Goal: Task Accomplishment & Management: Complete application form

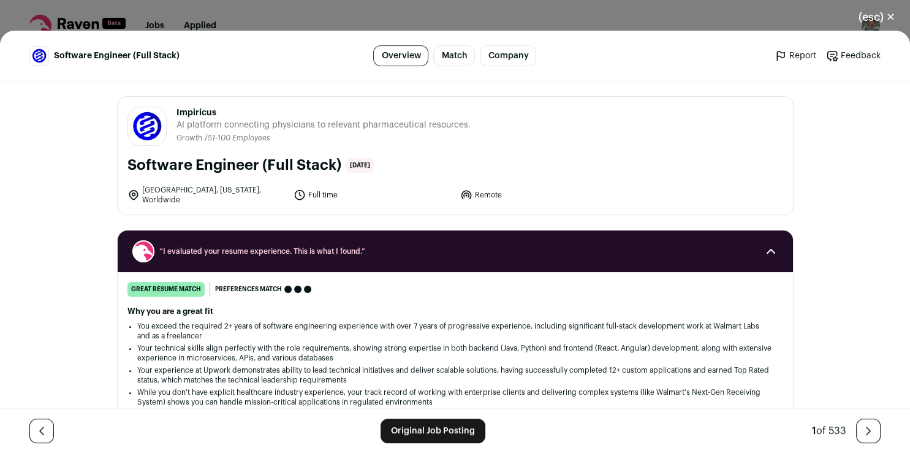
click at [399, 433] on link "Original Job Posting" at bounding box center [433, 431] width 105 height 25
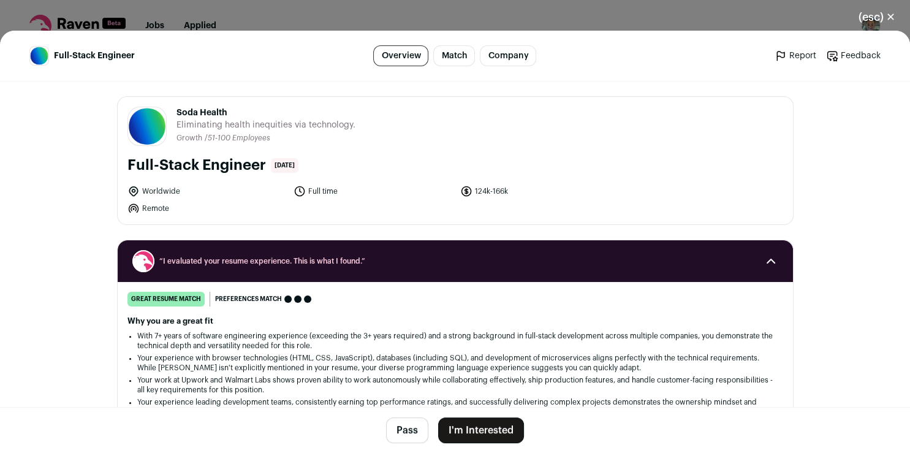
click at [472, 423] on button "I'm Interested" at bounding box center [481, 430] width 86 height 26
click at [0, 0] on div "Soda Health Full-Stack Engineer Before you apply, maximize your resume Increase…" at bounding box center [0, 0] width 0 height 0
click at [474, 430] on button "I'm Interested" at bounding box center [481, 430] width 86 height 26
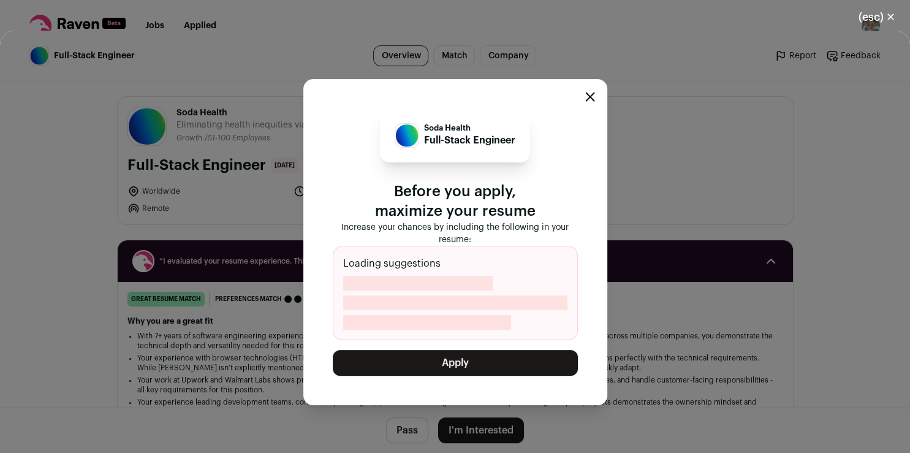
click at [493, 361] on button "Apply" at bounding box center [455, 363] width 245 height 26
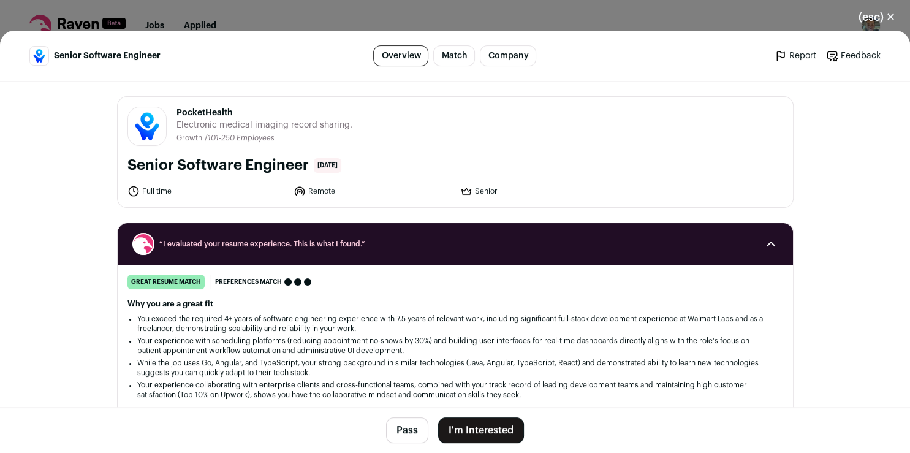
click at [482, 438] on button "I'm Interested" at bounding box center [481, 430] width 86 height 26
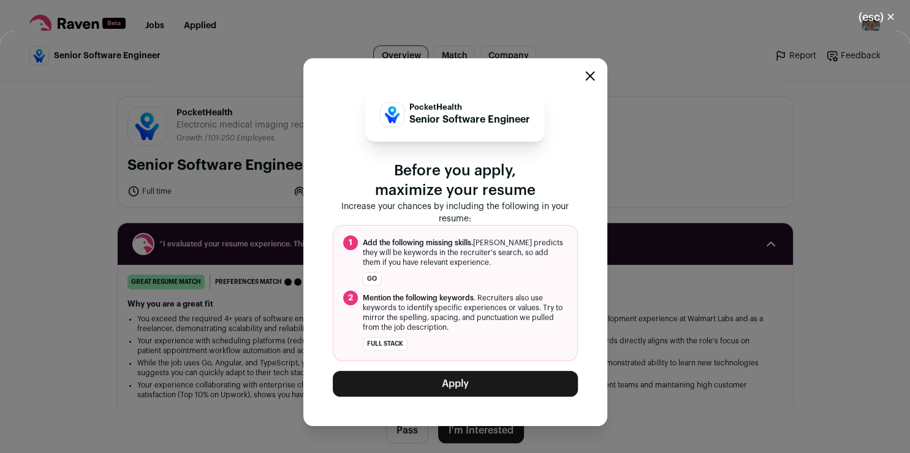
click at [466, 381] on button "Apply" at bounding box center [455, 384] width 245 height 26
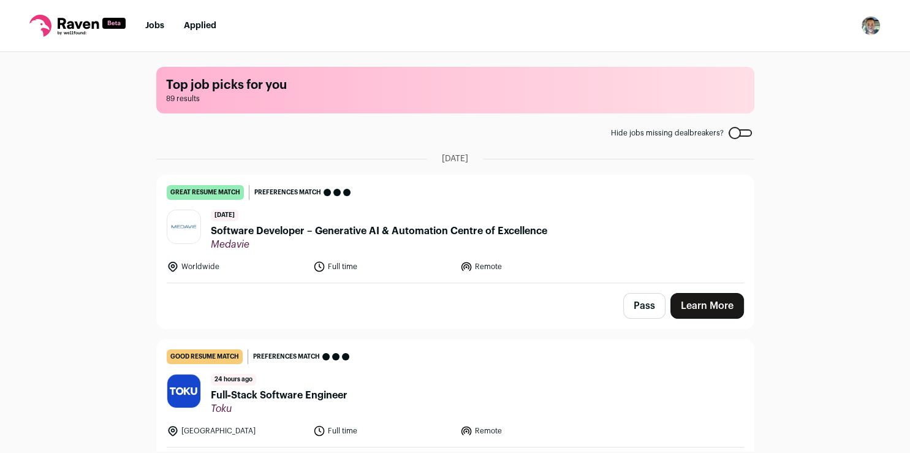
click at [688, 301] on link "Learn More" at bounding box center [707, 306] width 74 height 26
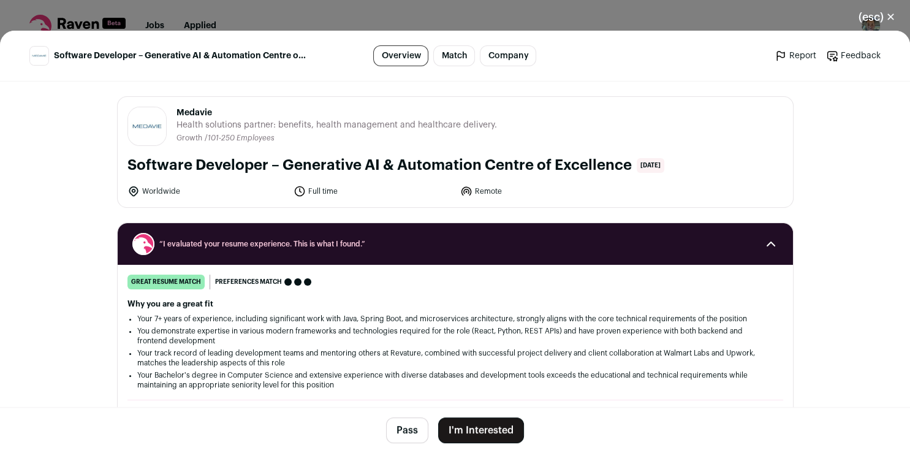
click at [496, 436] on button "I'm Interested" at bounding box center [481, 430] width 86 height 26
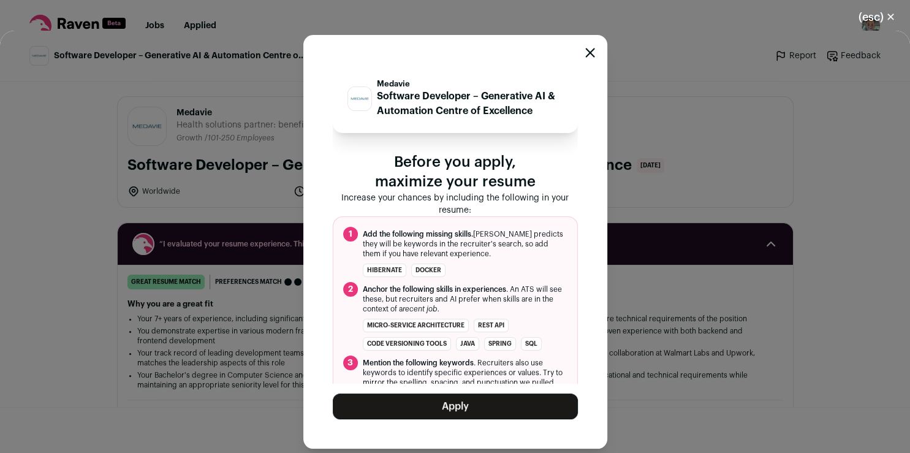
click at [506, 410] on button "Apply" at bounding box center [455, 406] width 245 height 26
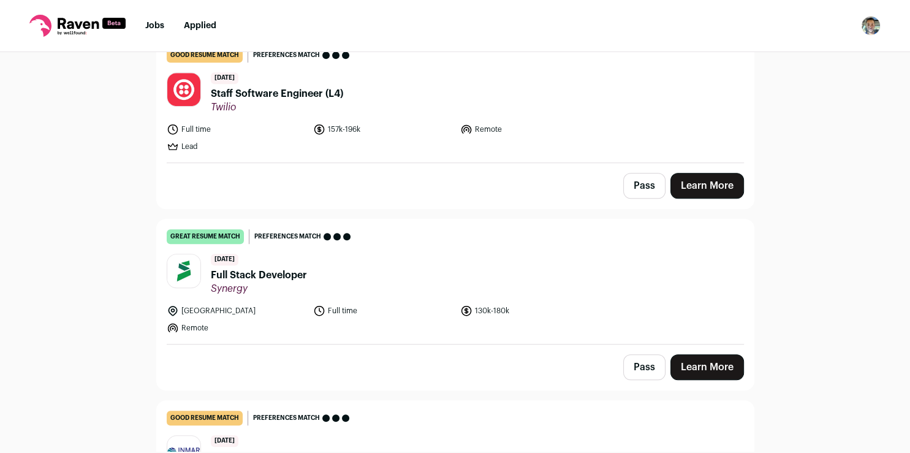
scroll to position [662, 0]
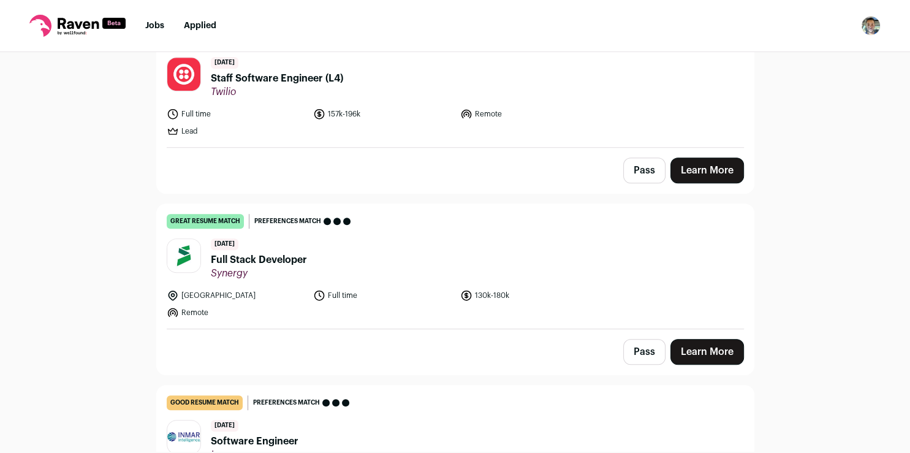
click at [707, 343] on link "Learn More" at bounding box center [707, 352] width 74 height 26
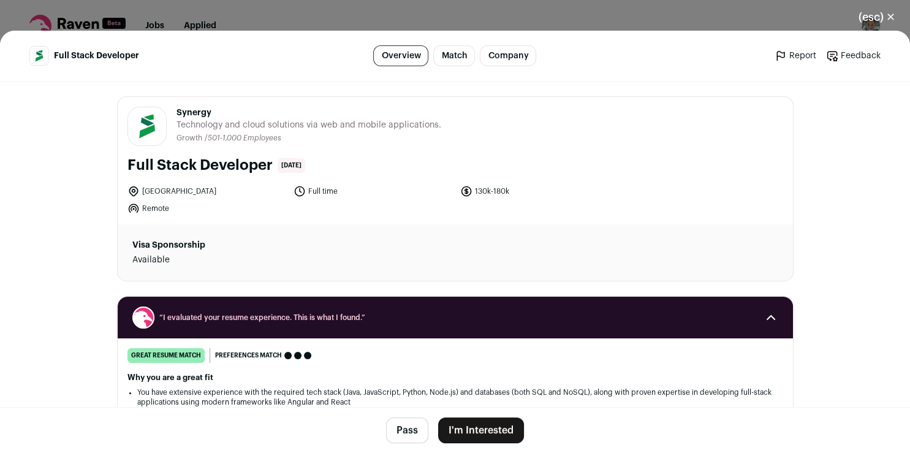
click at [494, 425] on button "I'm Interested" at bounding box center [481, 430] width 86 height 26
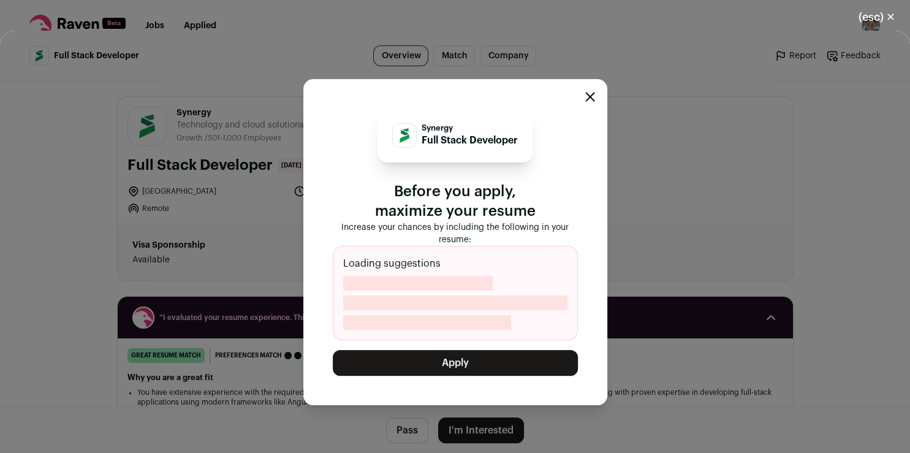
click at [480, 364] on button "Apply" at bounding box center [455, 363] width 245 height 26
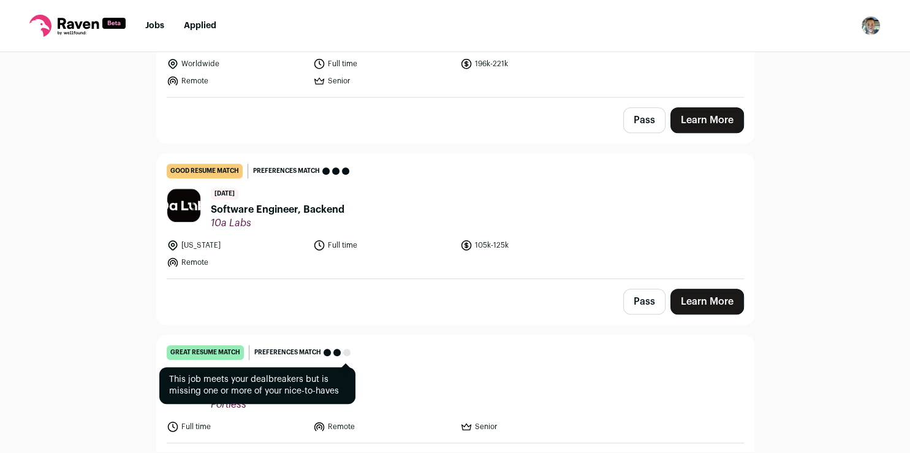
scroll to position [1142, 0]
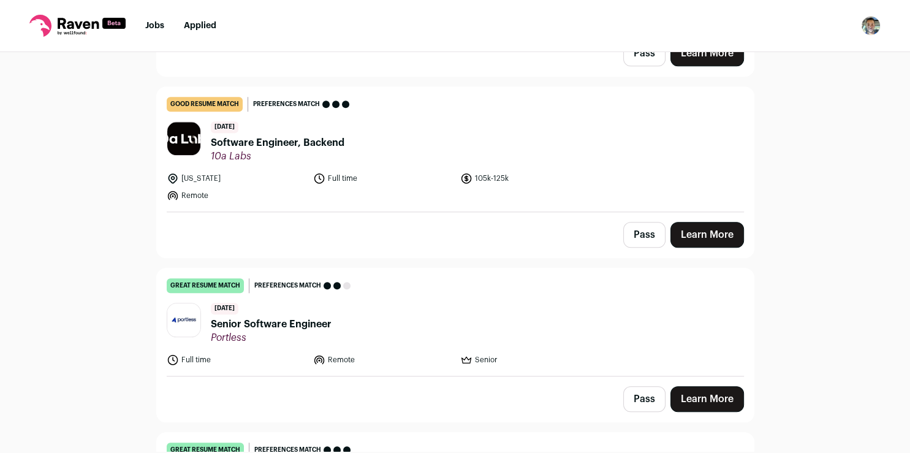
click at [678, 397] on link "Learn More" at bounding box center [707, 399] width 74 height 26
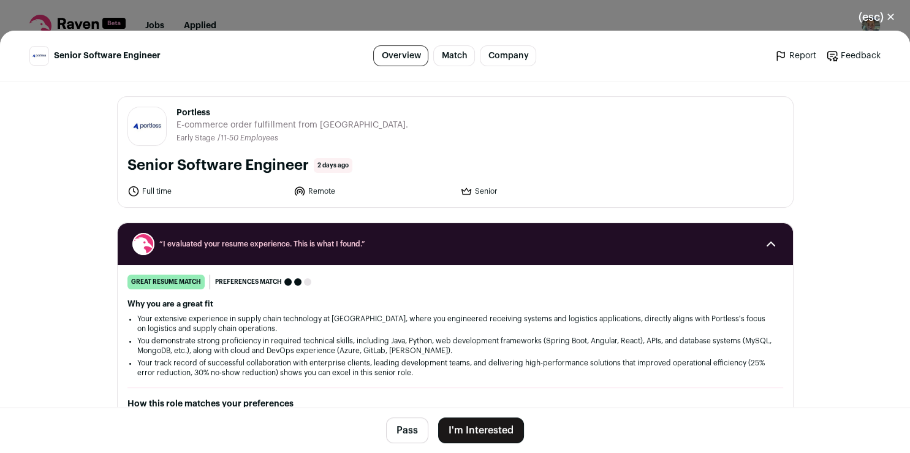
click at [457, 433] on button "I'm Interested" at bounding box center [481, 430] width 86 height 26
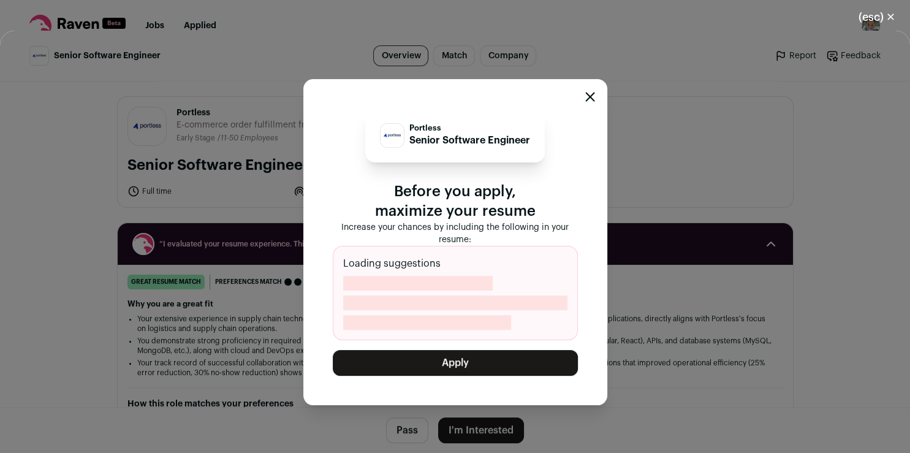
click at [472, 366] on button "Apply" at bounding box center [455, 363] width 245 height 26
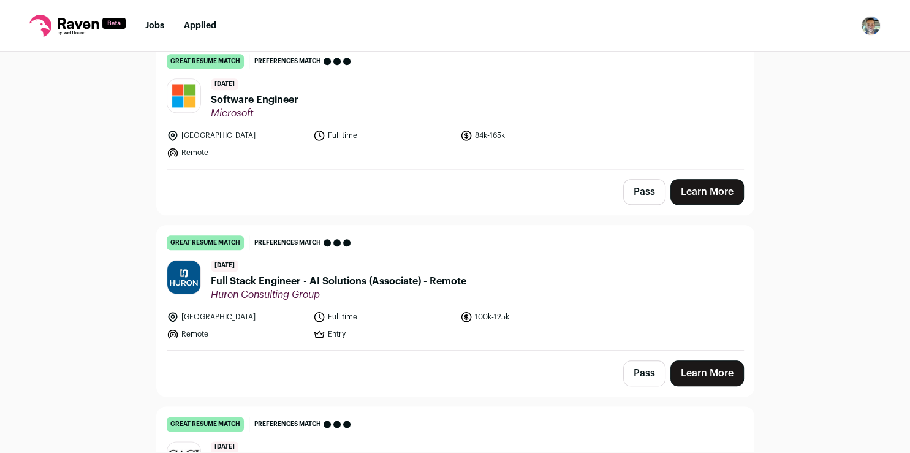
scroll to position [1397, 0]
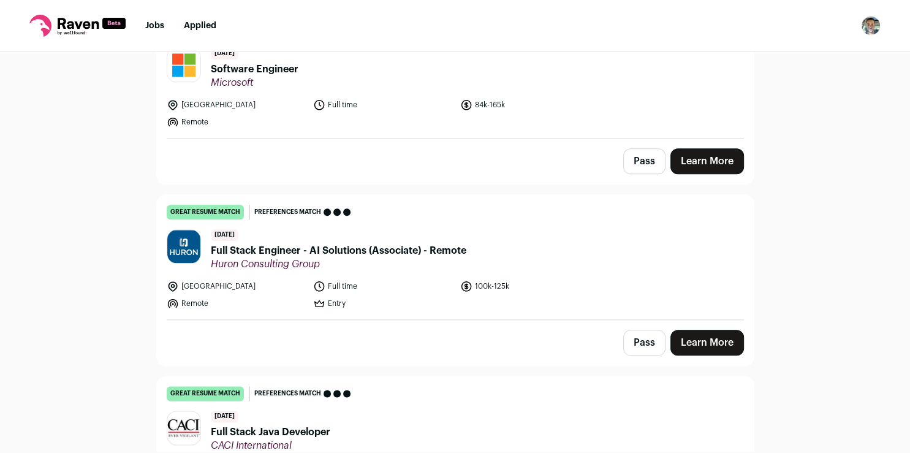
click at [708, 341] on link "Learn More" at bounding box center [707, 343] width 74 height 26
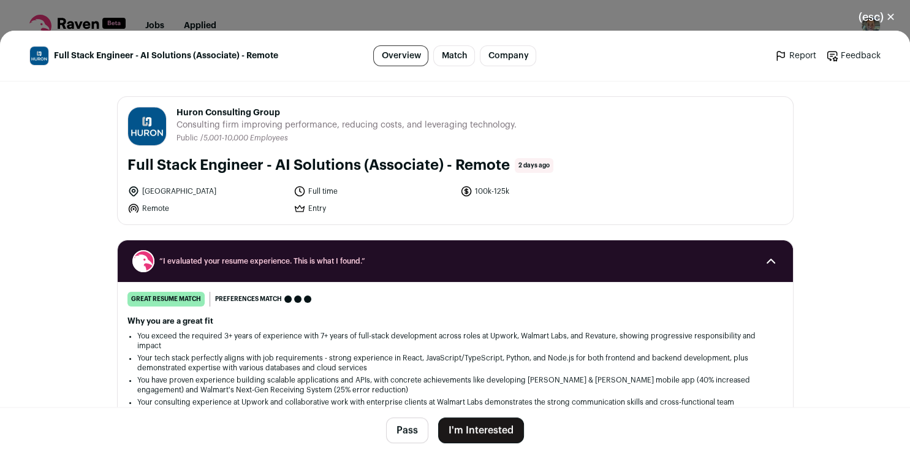
click at [464, 429] on button "I'm Interested" at bounding box center [481, 430] width 86 height 26
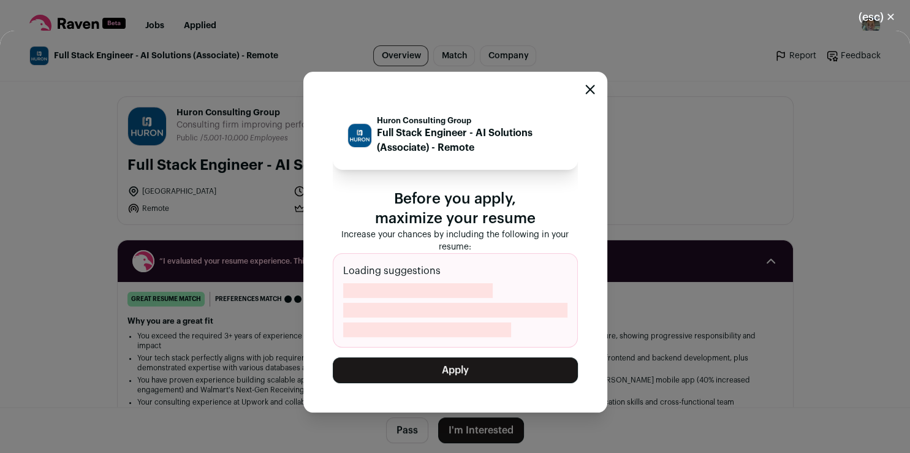
click at [446, 369] on button "Apply" at bounding box center [455, 370] width 245 height 26
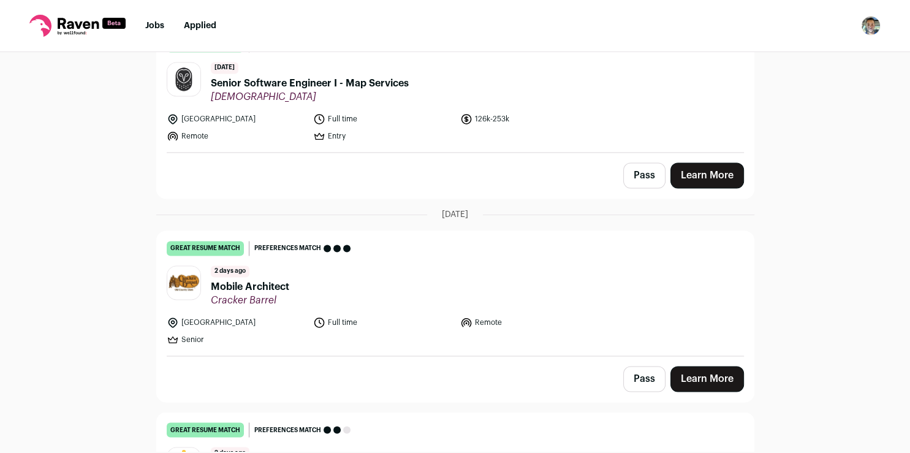
scroll to position [1943, 0]
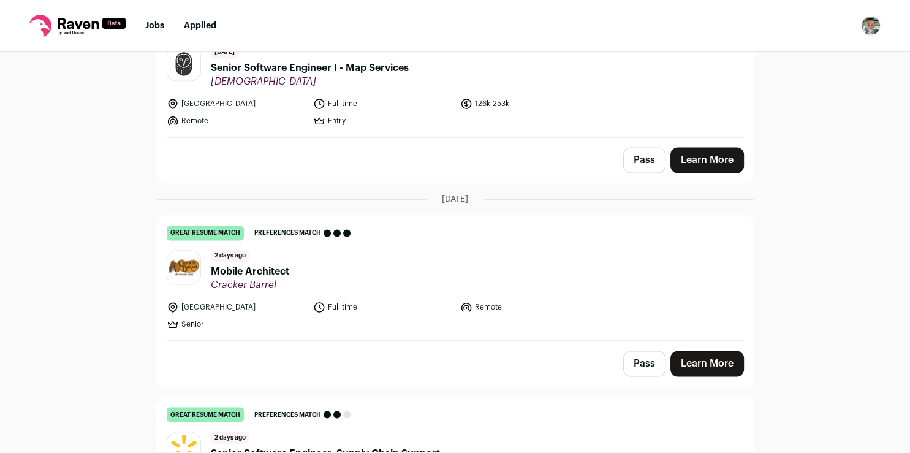
click at [699, 356] on link "Learn More" at bounding box center [707, 364] width 74 height 26
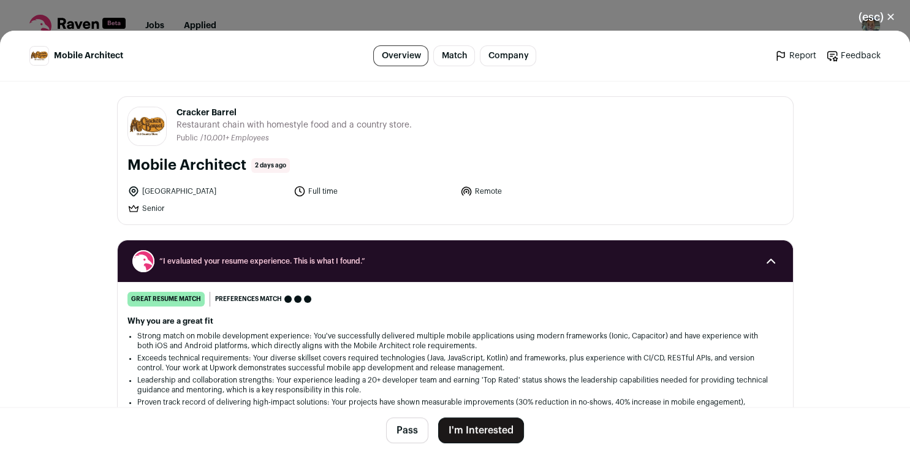
click at [458, 426] on button "I'm Interested" at bounding box center [481, 430] width 86 height 26
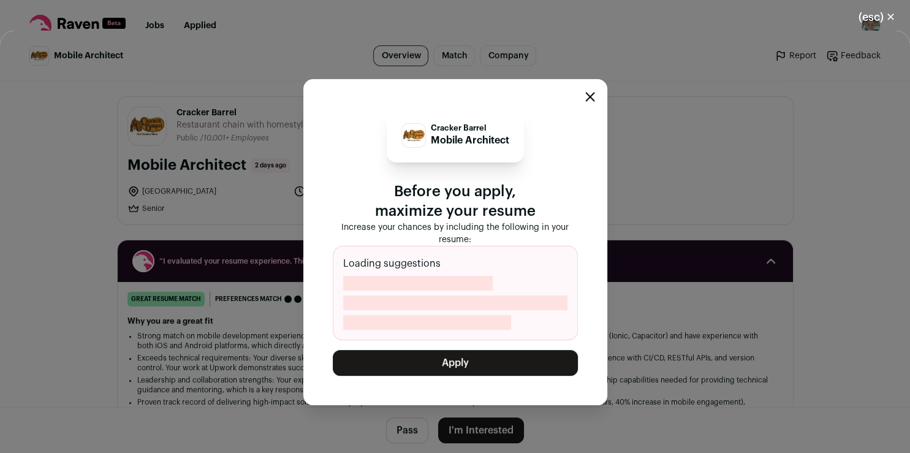
click at [463, 360] on button "Apply" at bounding box center [455, 363] width 245 height 26
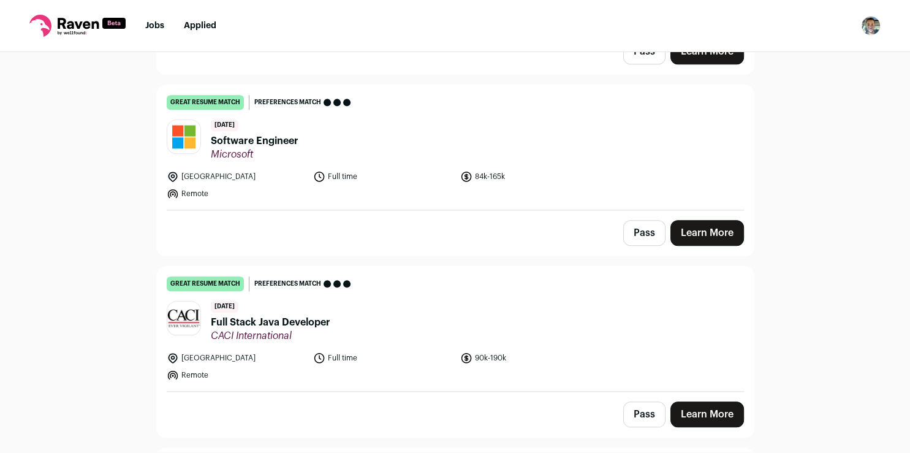
scroll to position [1330, 0]
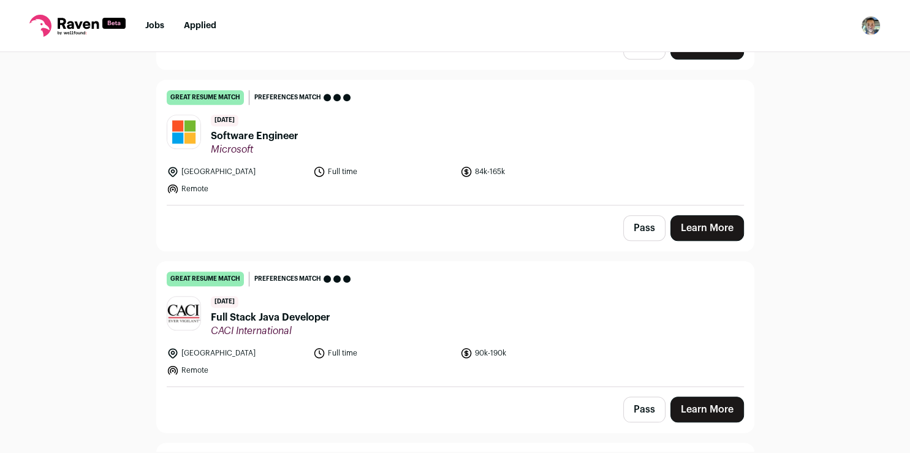
click at [707, 400] on link "Learn More" at bounding box center [707, 409] width 74 height 26
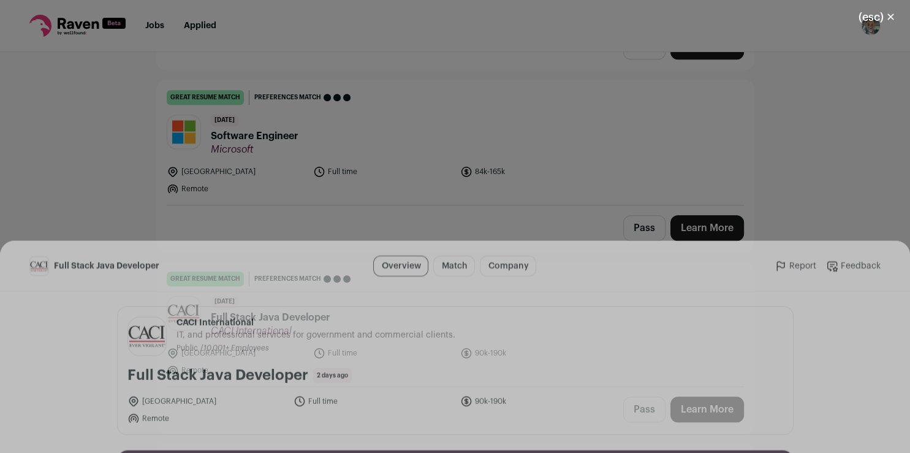
click at [454, 433] on button "I'm Interested" at bounding box center [481, 430] width 86 height 26
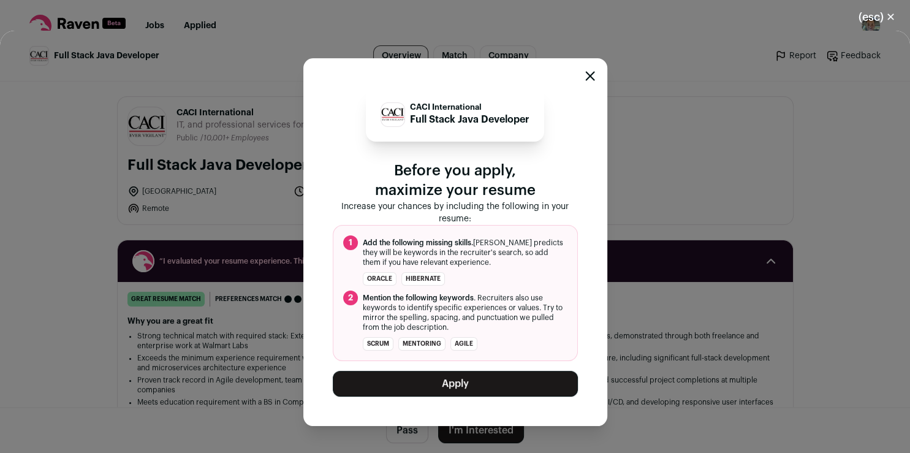
click at [455, 381] on button "Apply" at bounding box center [455, 384] width 245 height 26
